Goal: Task Accomplishment & Management: Complete application form

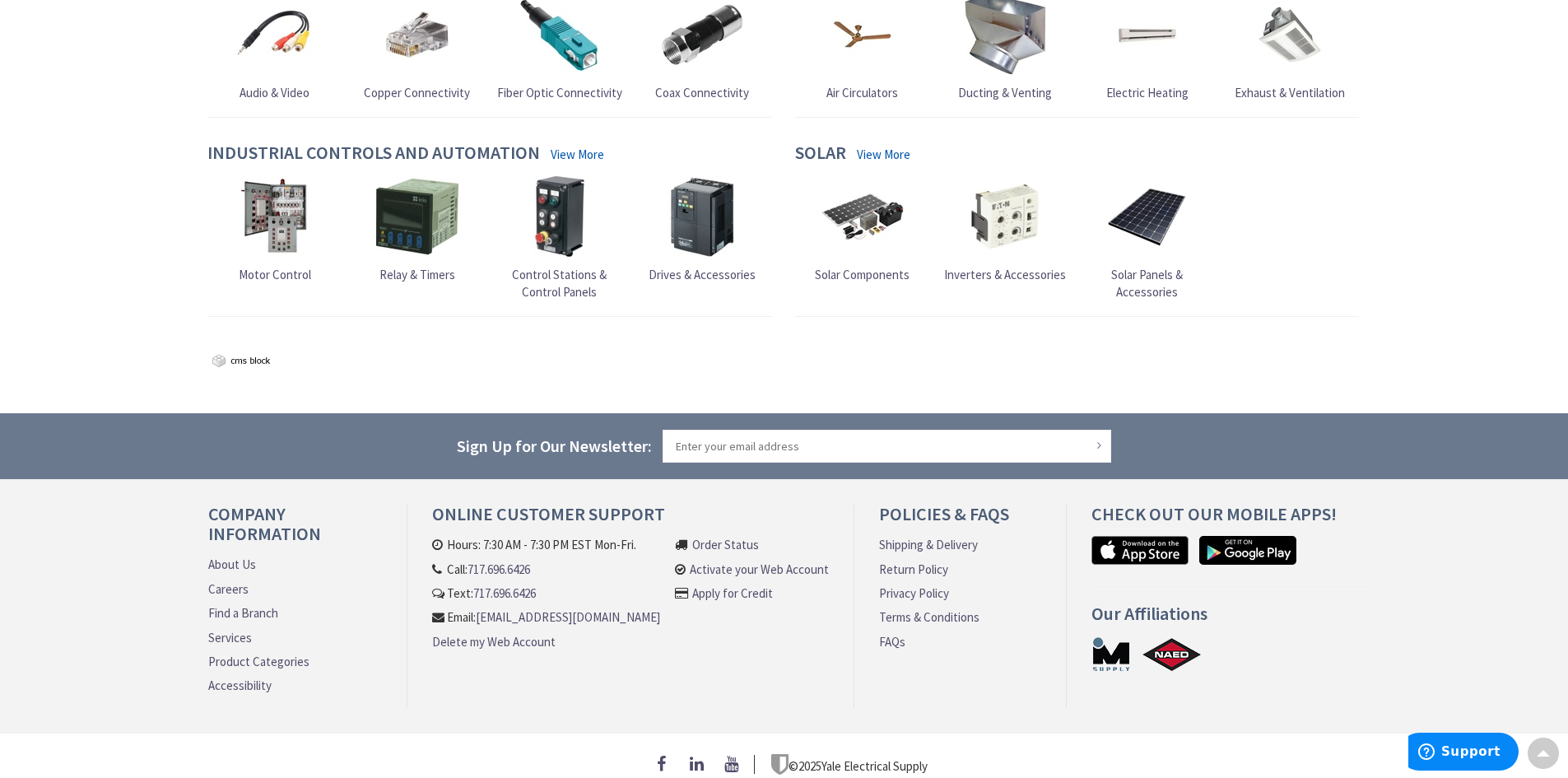
scroll to position [1509, 0]
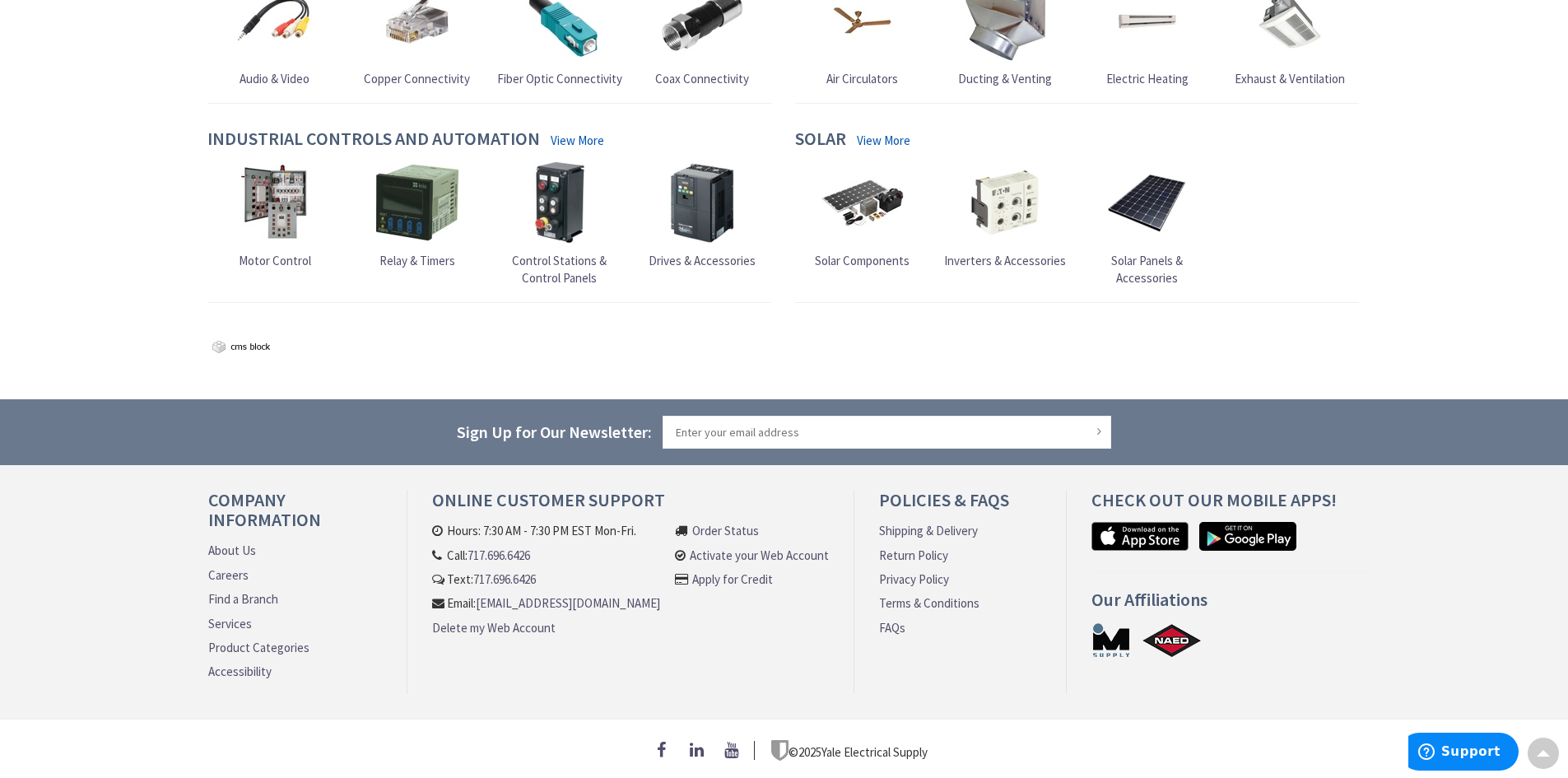
click at [776, 547] on link "Activate your Web Account" at bounding box center [759, 556] width 139 height 17
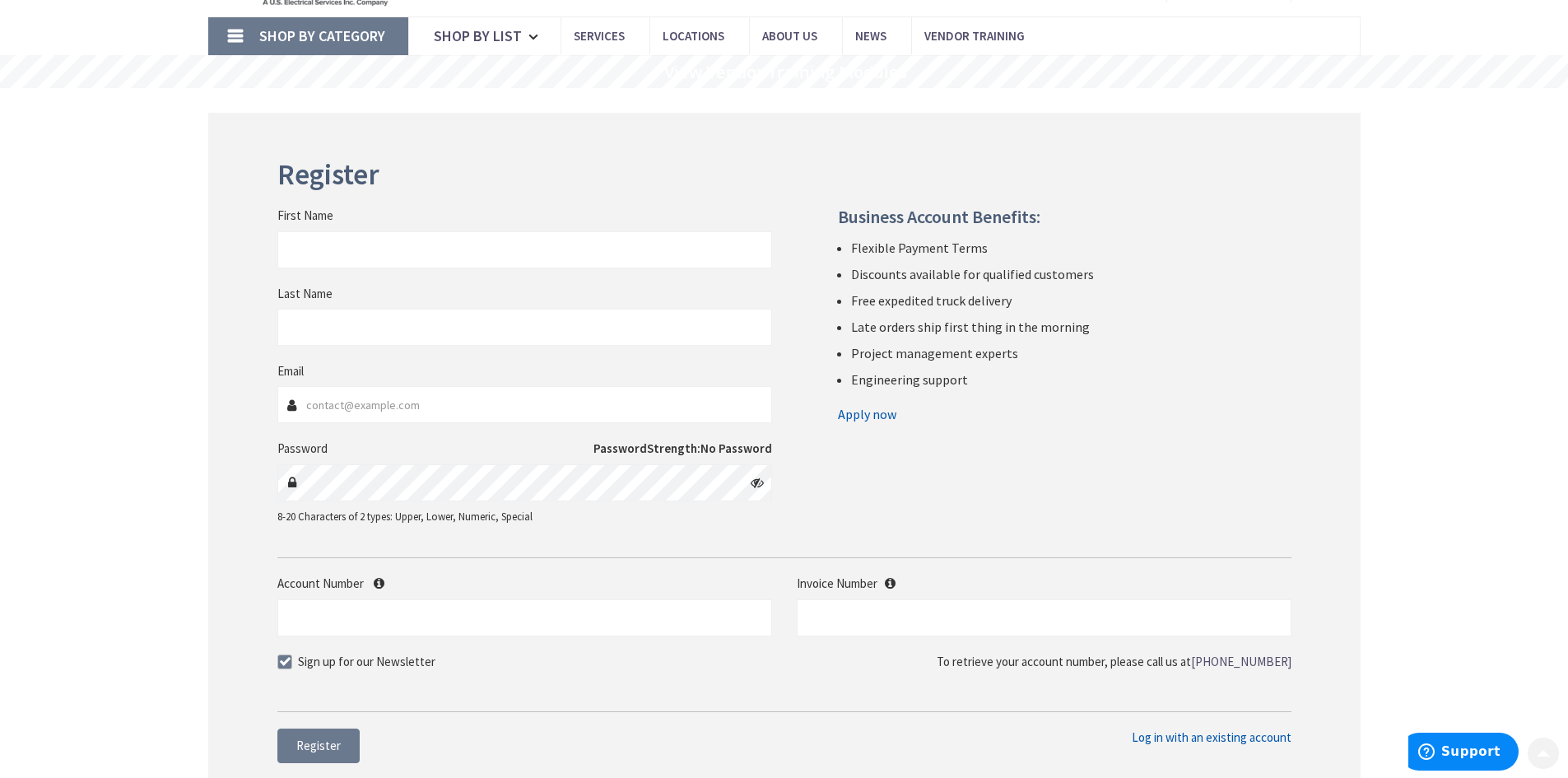
scroll to position [164, 0]
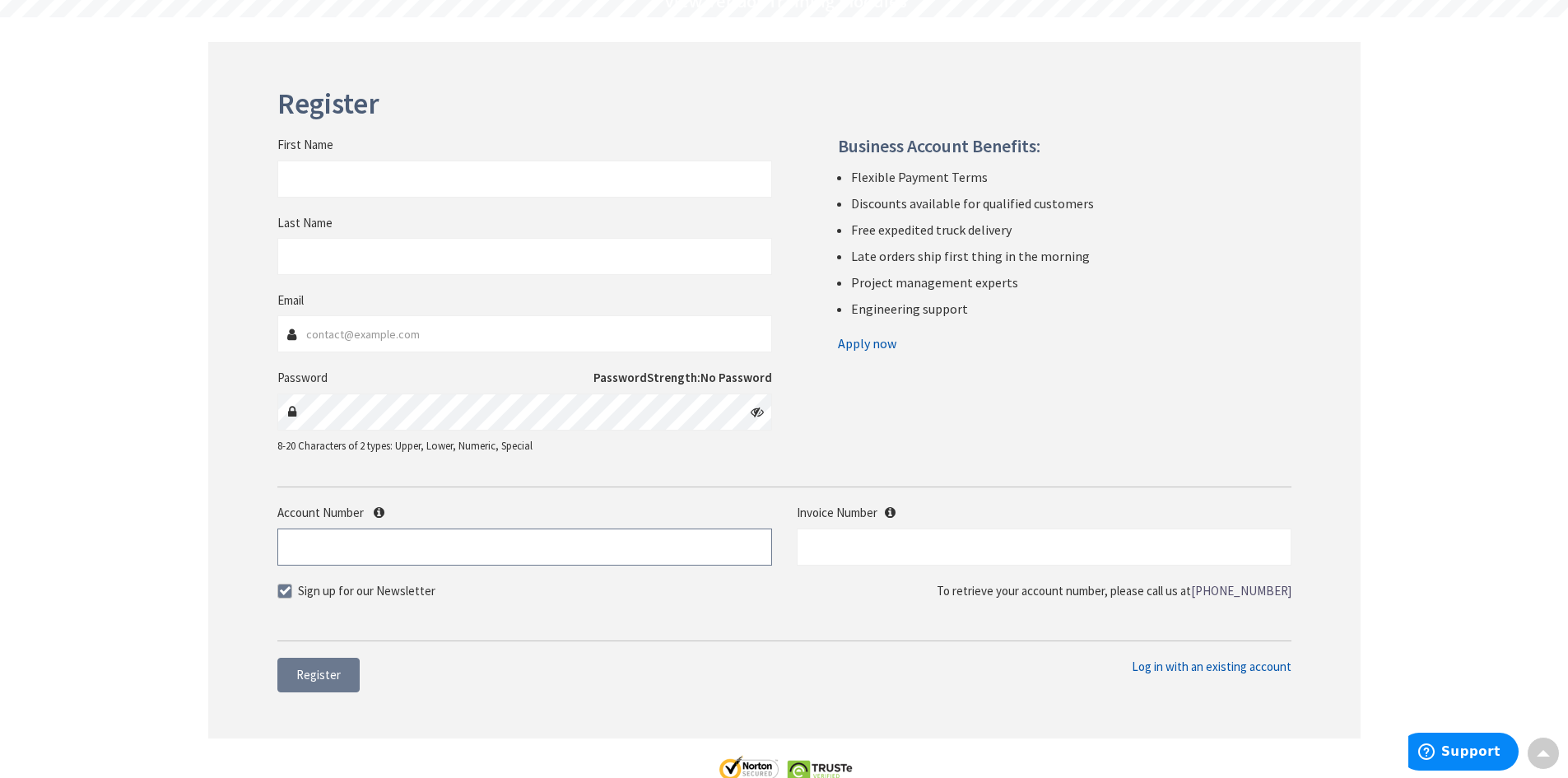
click at [353, 547] on input "Account Number" at bounding box center [525, 547] width 494 height 37
click at [489, 614] on fieldset "Account Number Invoice Number Sign up for our Newsletter" at bounding box center [785, 558] width 1014 height 112
click at [617, 649] on div "Register First Name Last Name Email Password Password" at bounding box center [784, 389] width 1152 height 696
click at [327, 681] on span "Register" at bounding box center [319, 674] width 45 height 16
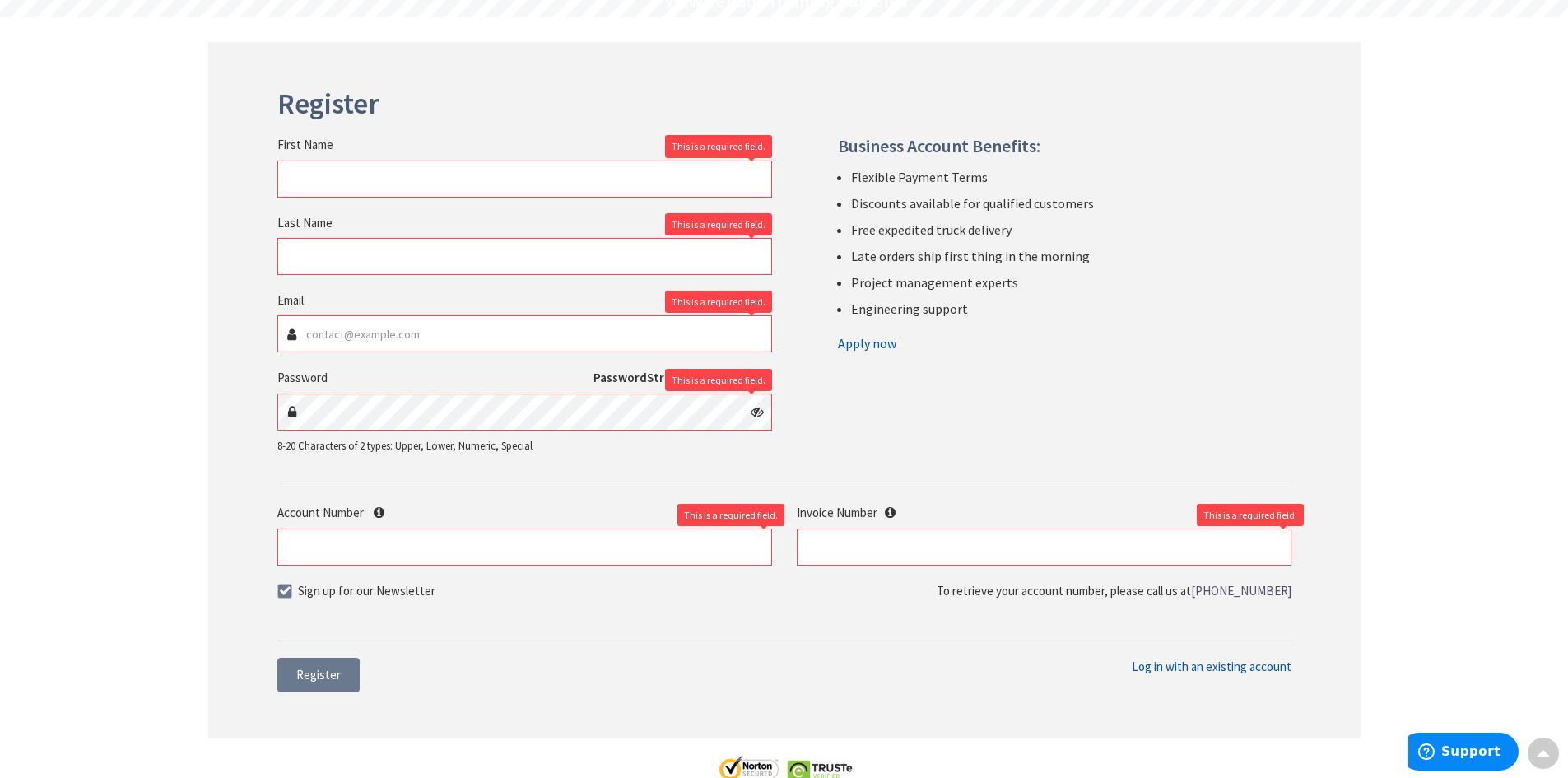
click at [592, 638] on form "First Name This is a required field. Last Name This is a required field. Email …" at bounding box center [785, 365] width 1014 height 554
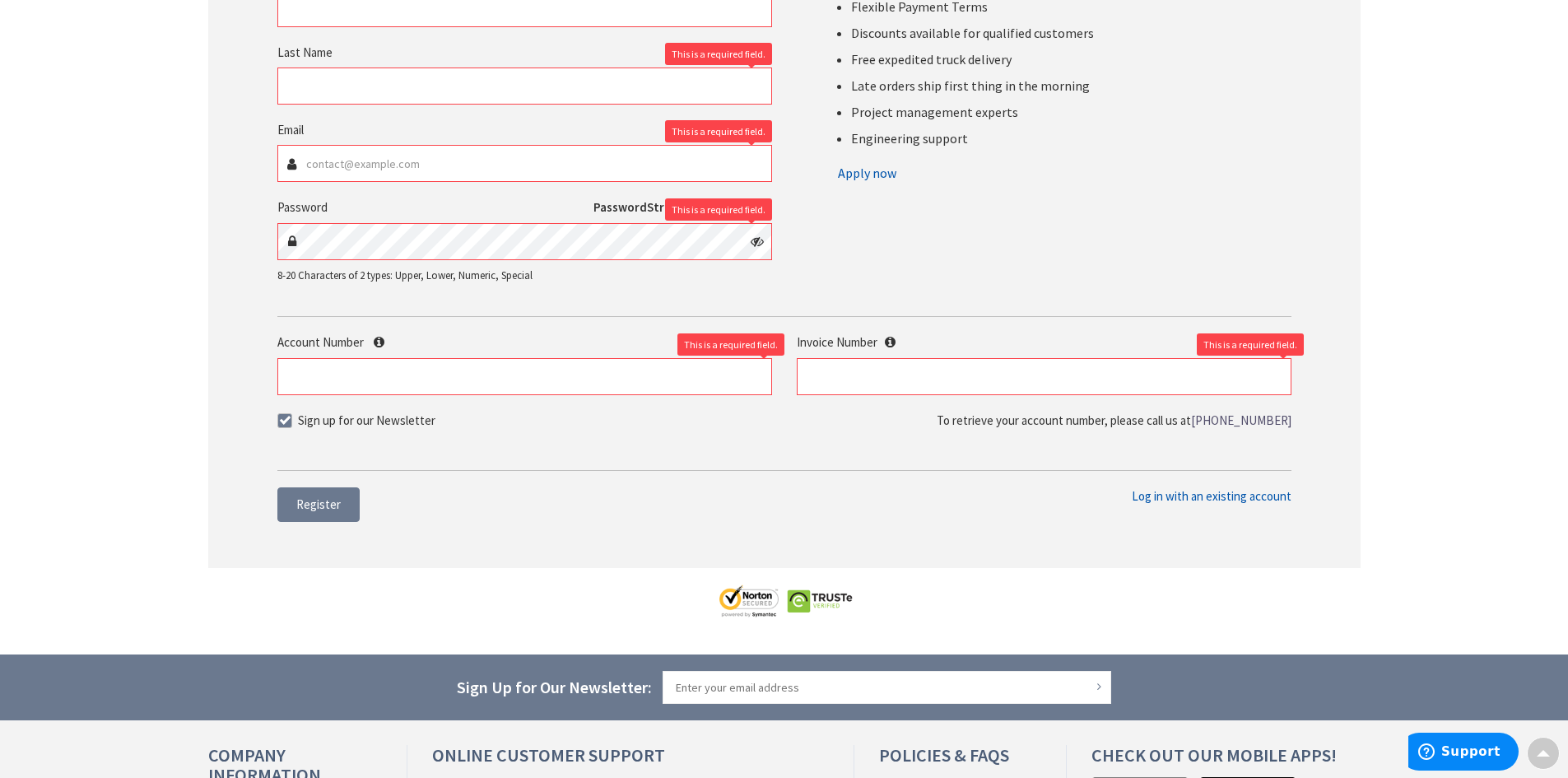
scroll to position [493, 0]
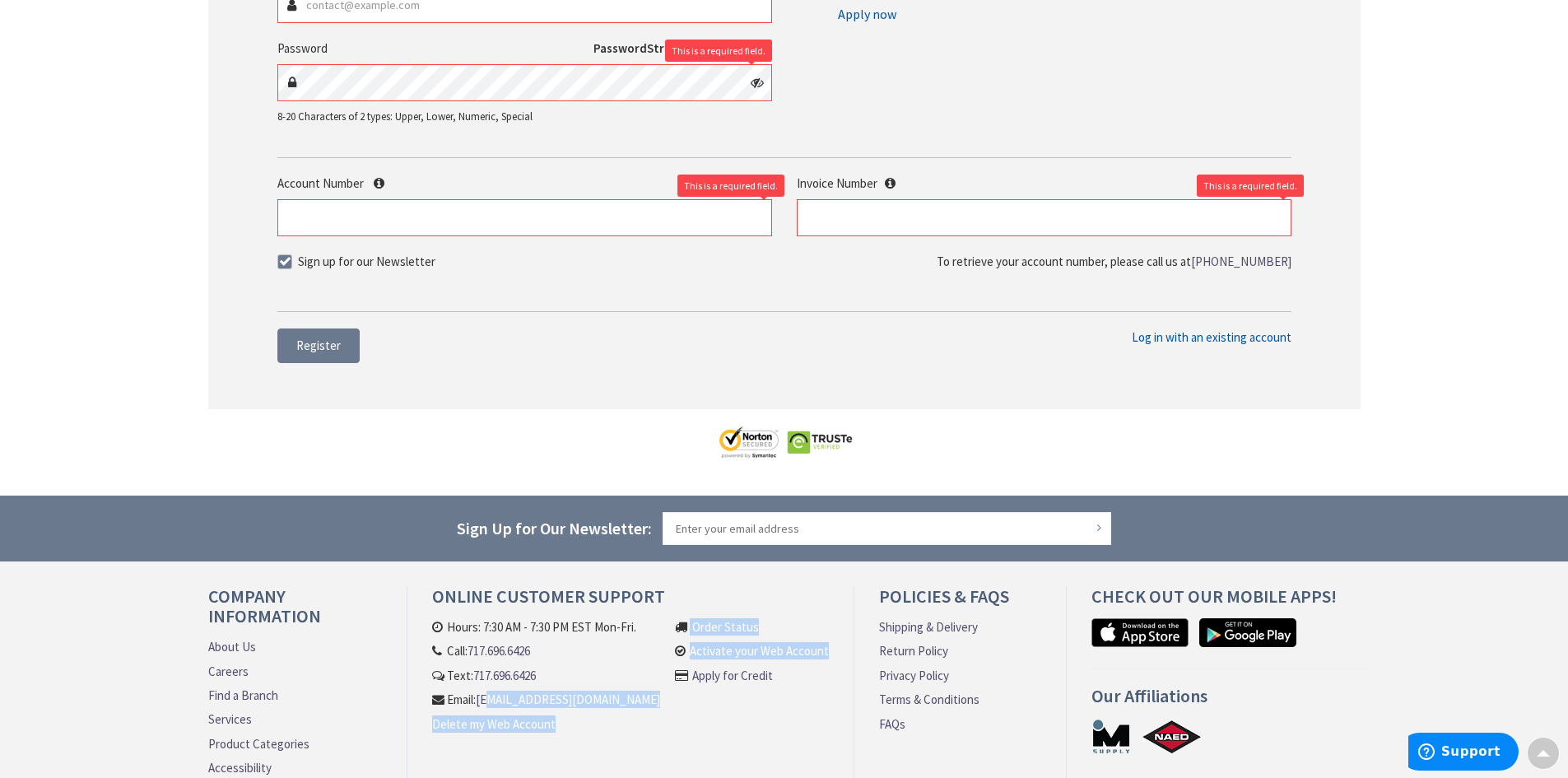
drag, startPoint x: 677, startPoint y: 715, endPoint x: 389, endPoint y: 713, distance: 288.0
click at [414, 713] on div "Online Customer Support Hours: 7:30 AM - 7:30 PM EST Mon-Fri. Call: 717.696.642…" at bounding box center [631, 688] width 447 height 204
click at [405, 724] on div "Company Information About Us Careers Find a Branch Services Product Categories …" at bounding box center [302, 688] width 212 height 204
drag, startPoint x: 426, startPoint y: 722, endPoint x: 651, endPoint y: 717, distance: 225.1
click at [651, 717] on div "Online Customer Support Hours: 7:30 AM - 7:30 PM EST Mon-Fri. Call: 717.696.642…" at bounding box center [631, 688] width 447 height 204
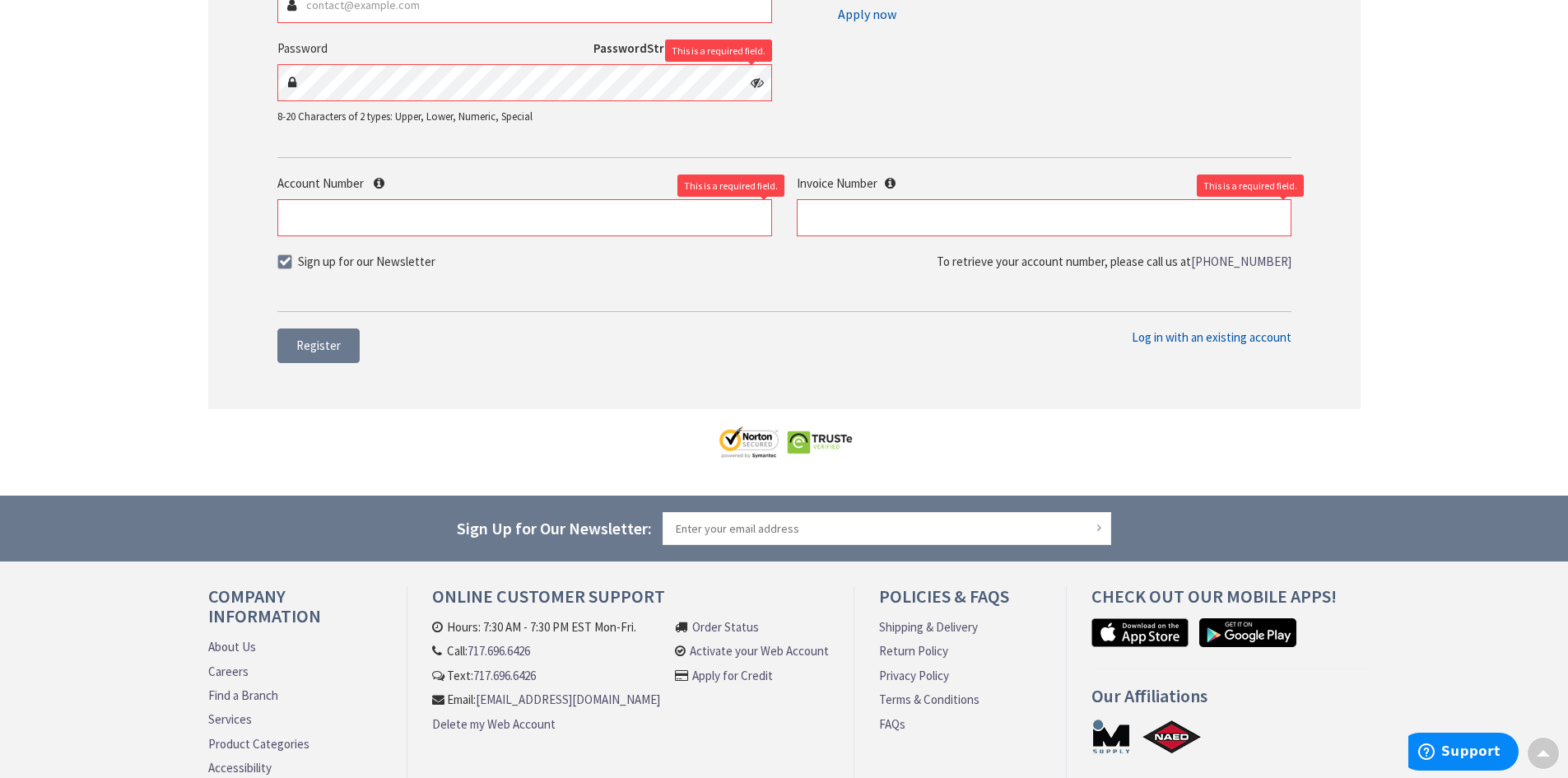
copy link "[EMAIL_ADDRESS][DOMAIN_NAME]"
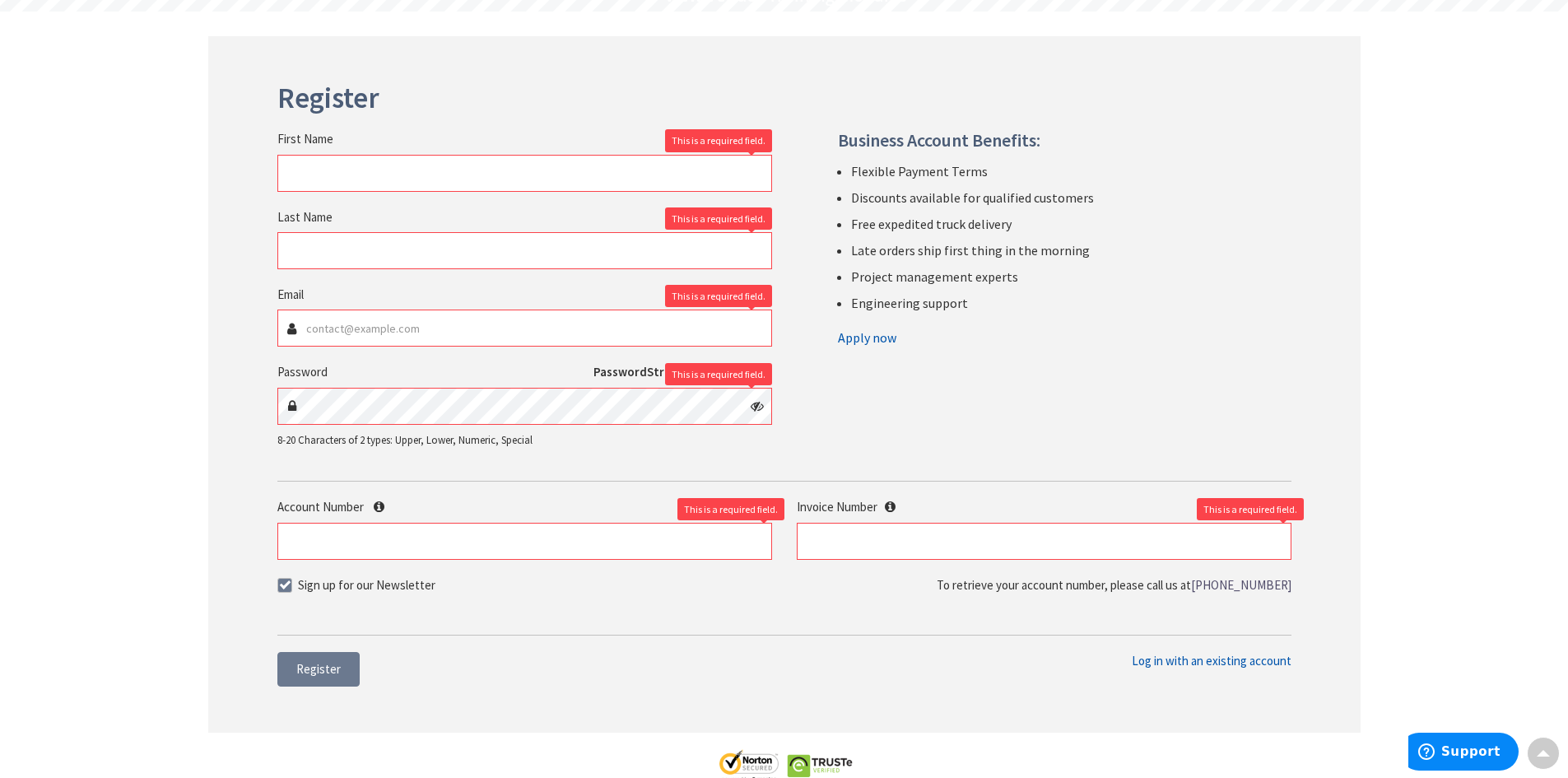
scroll to position [0, 0]
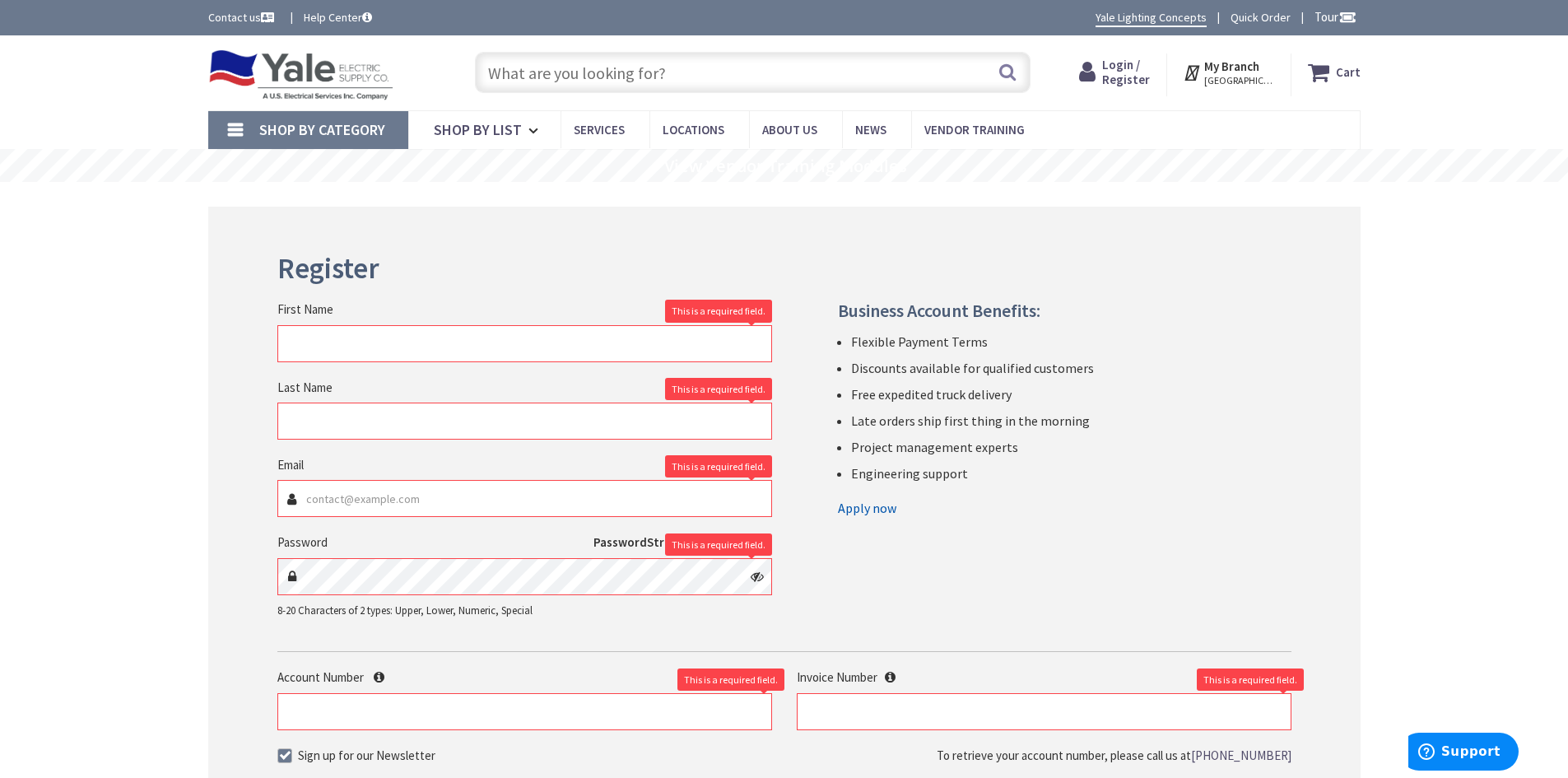
click at [266, 62] on img at bounding box center [300, 75] width 186 height 51
